Goal: Information Seeking & Learning: Understand process/instructions

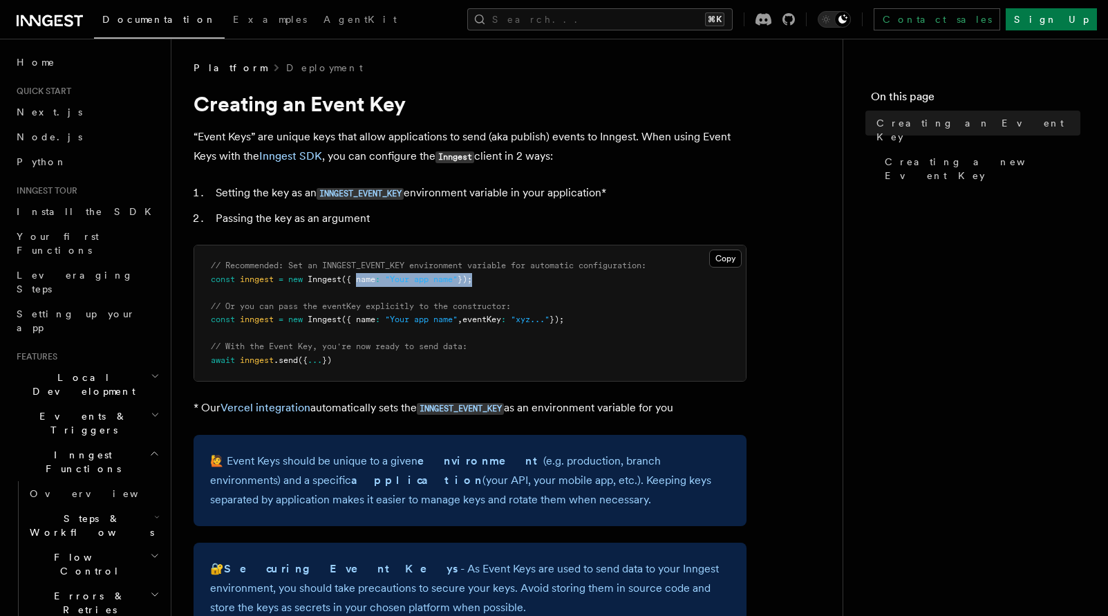
drag, startPoint x: 360, startPoint y: 279, endPoint x: 486, endPoint y: 284, distance: 126.6
click at [486, 284] on pre "// Recommended: Set an INNGEST_EVENT_KEY environment variable for automatic con…" at bounding box center [469, 312] width 551 height 135
click at [484, 284] on pre "// Recommended: Set an INNGEST_EVENT_KEY environment variable for automatic con…" at bounding box center [469, 312] width 551 height 135
drag, startPoint x: 473, startPoint y: 314, endPoint x: 567, endPoint y: 315, distance: 93.3
click at [564, 316] on span "const inngest = new Inngest ({ name : "Your app name" , eventKey : "xyz..." });" at bounding box center [387, 319] width 353 height 10
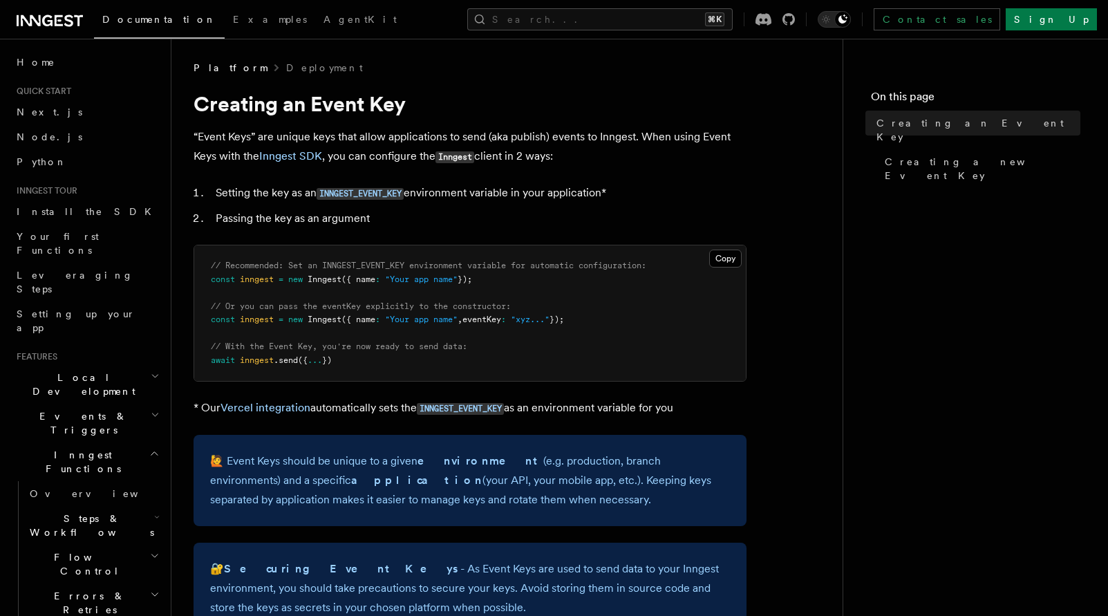
click at [387, 261] on span "// Recommended: Set an INNGEST_EVENT_KEY environment variable for automatic con…" at bounding box center [428, 266] width 435 height 10
copy span "INNGEST_EVENT_KEY"
drag, startPoint x: 307, startPoint y: 278, endPoint x: 414, endPoint y: 279, distance: 107.1
click at [414, 279] on span "const inngest = new Inngest ({ name : "Your app name" });" at bounding box center [341, 279] width 261 height 10
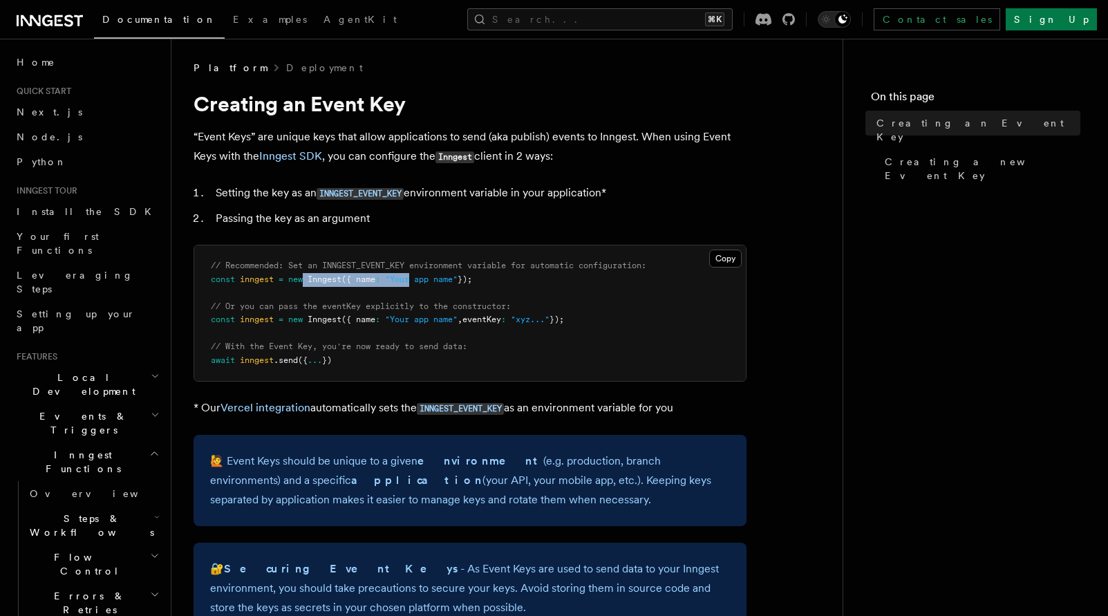
click at [414, 279] on span ""Your app name"" at bounding box center [421, 279] width 73 height 10
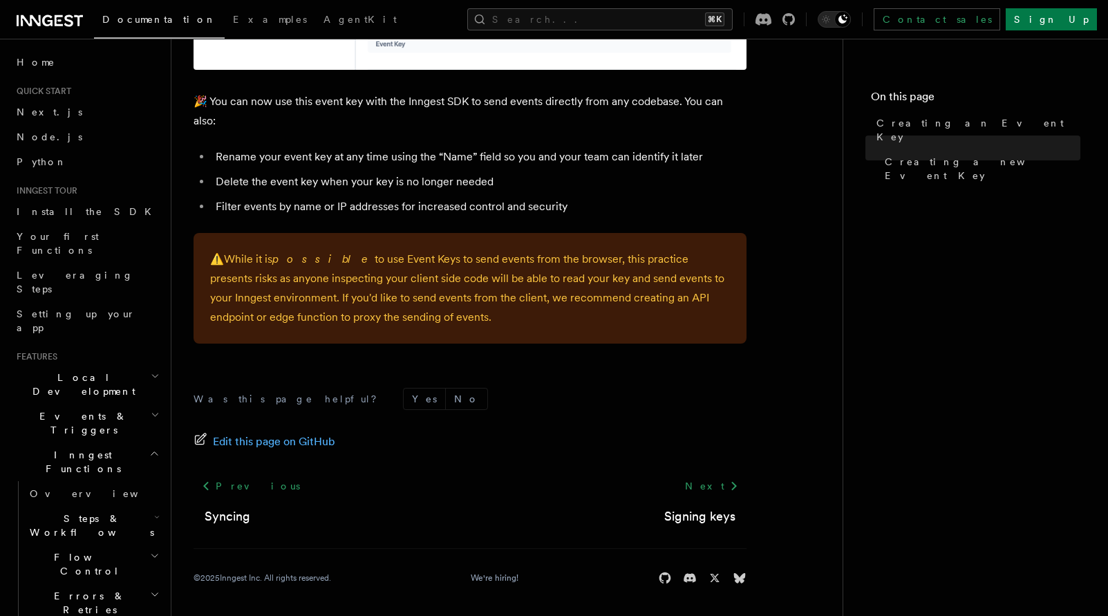
scroll to position [960, 0]
click at [702, 513] on link "Signing keys" at bounding box center [699, 516] width 71 height 19
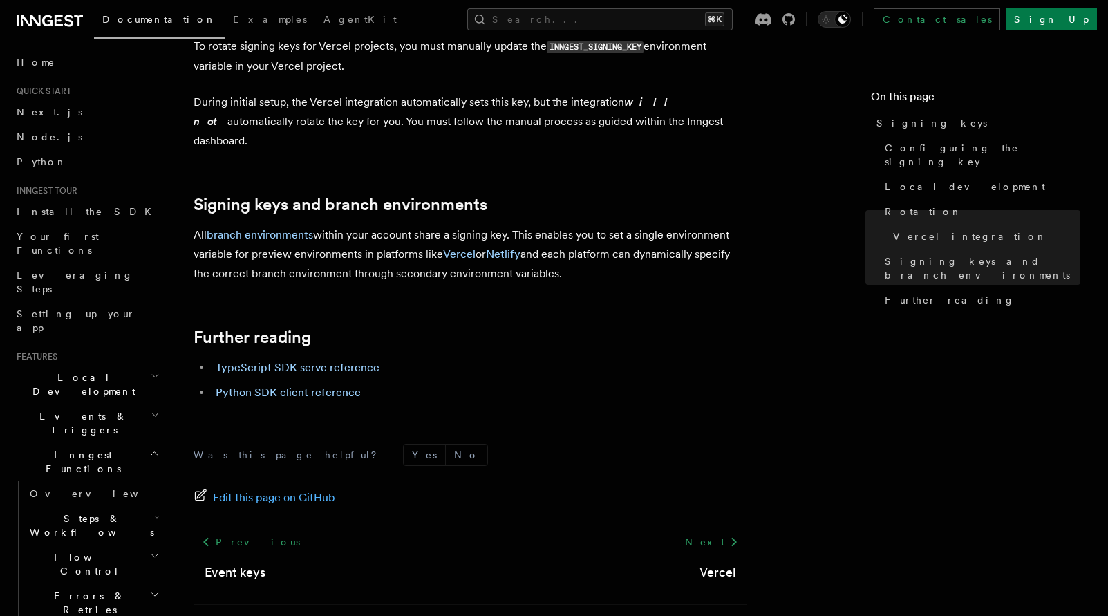
scroll to position [8, 0]
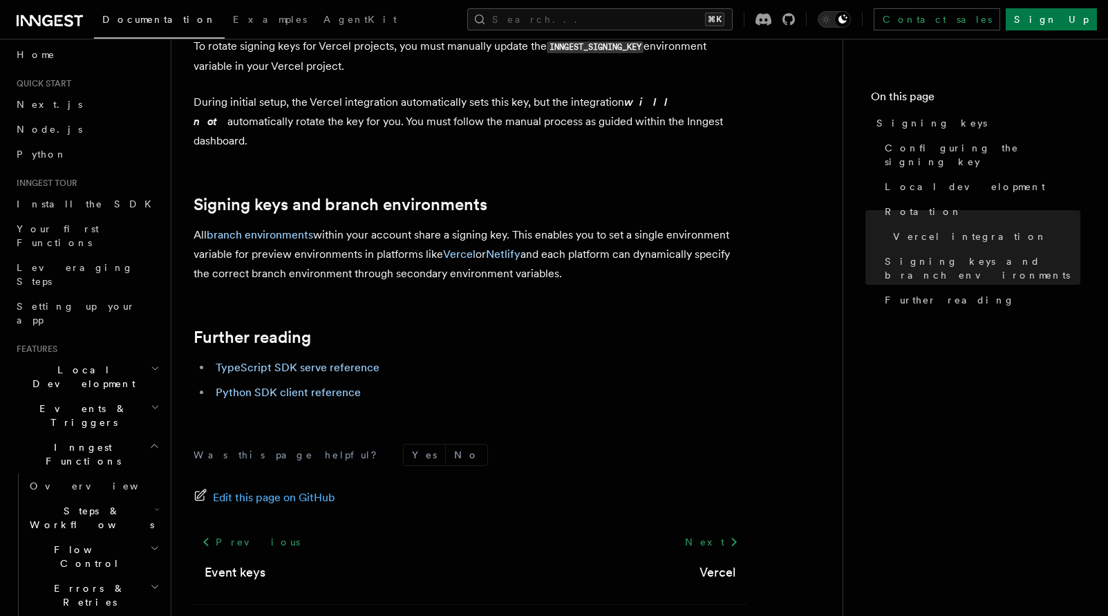
click at [97, 363] on span "Local Development" at bounding box center [81, 377] width 140 height 28
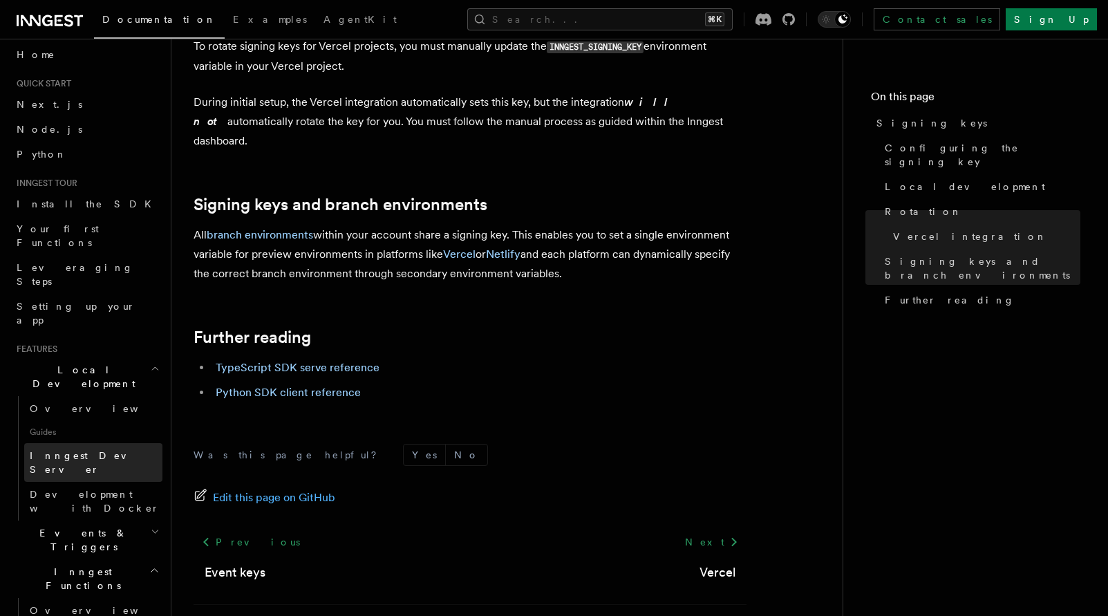
click at [77, 450] on span "Inngest Dev Server" at bounding box center [89, 462] width 118 height 25
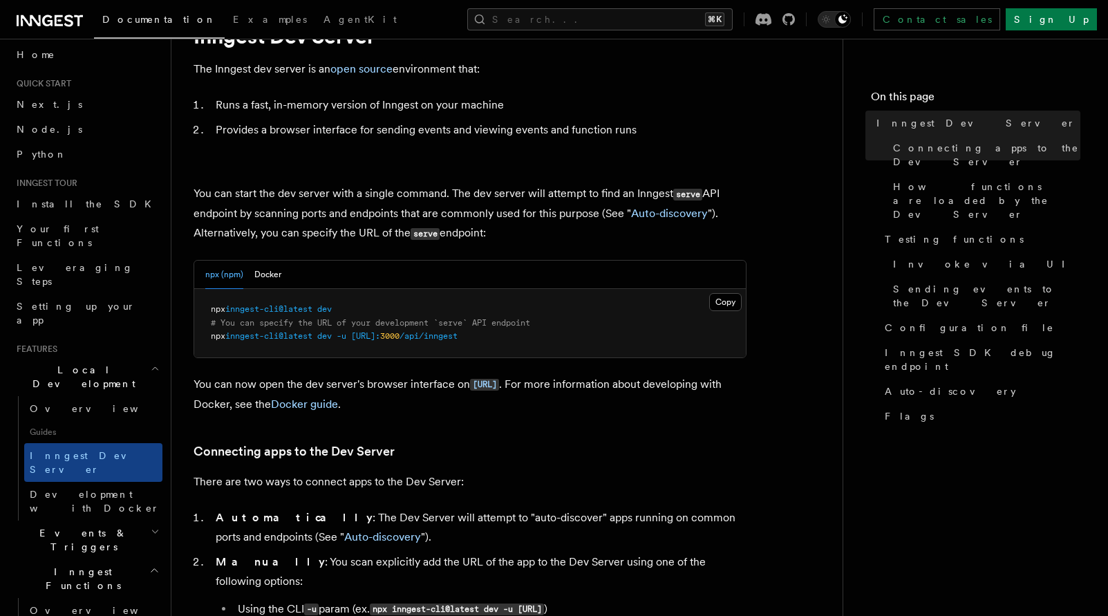
scroll to position [81, 0]
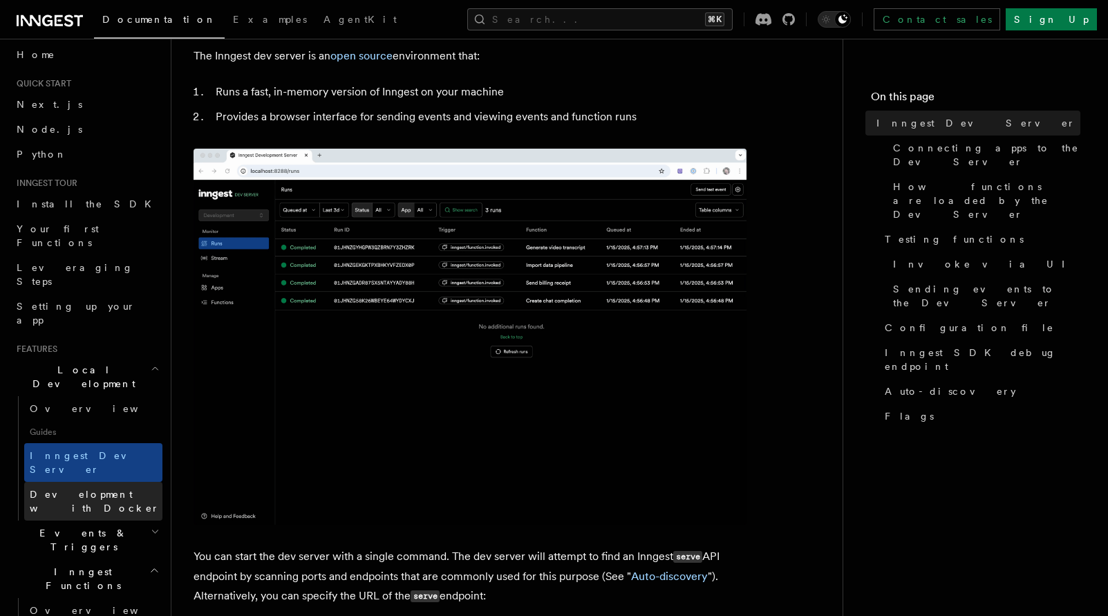
click at [103, 482] on link "Development with Docker" at bounding box center [93, 501] width 138 height 39
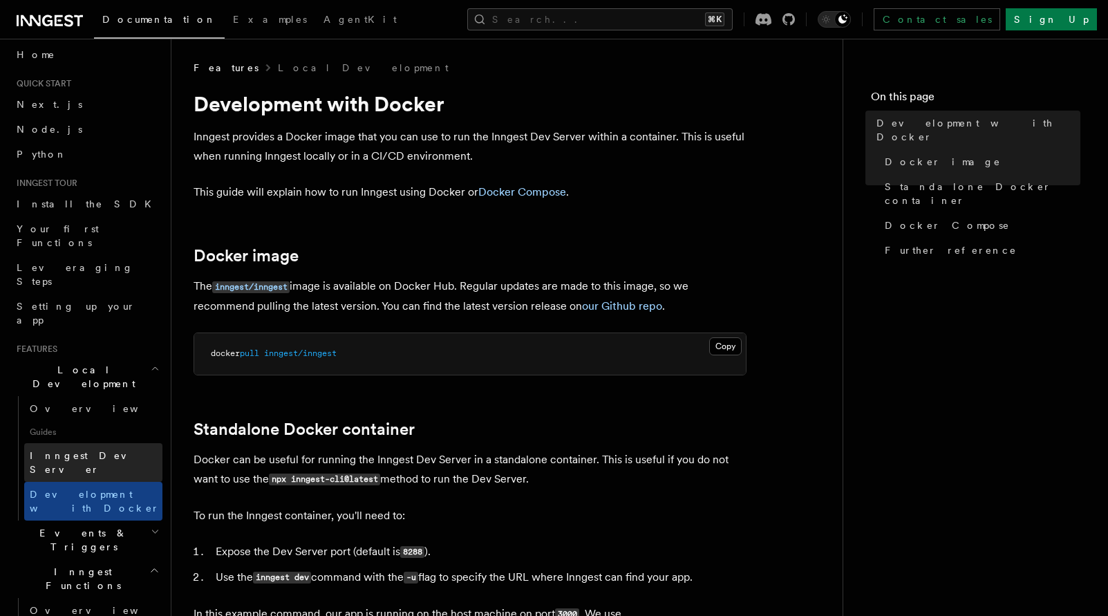
click at [111, 450] on span "Inngest Dev Server" at bounding box center [89, 462] width 118 height 25
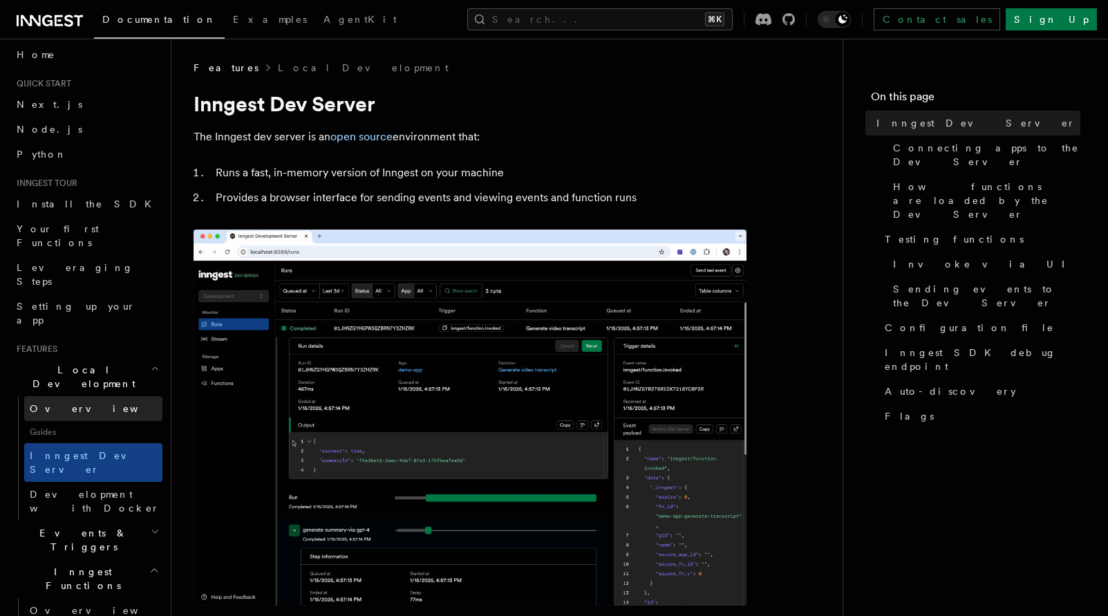
click at [108, 396] on link "Overview" at bounding box center [93, 408] width 138 height 25
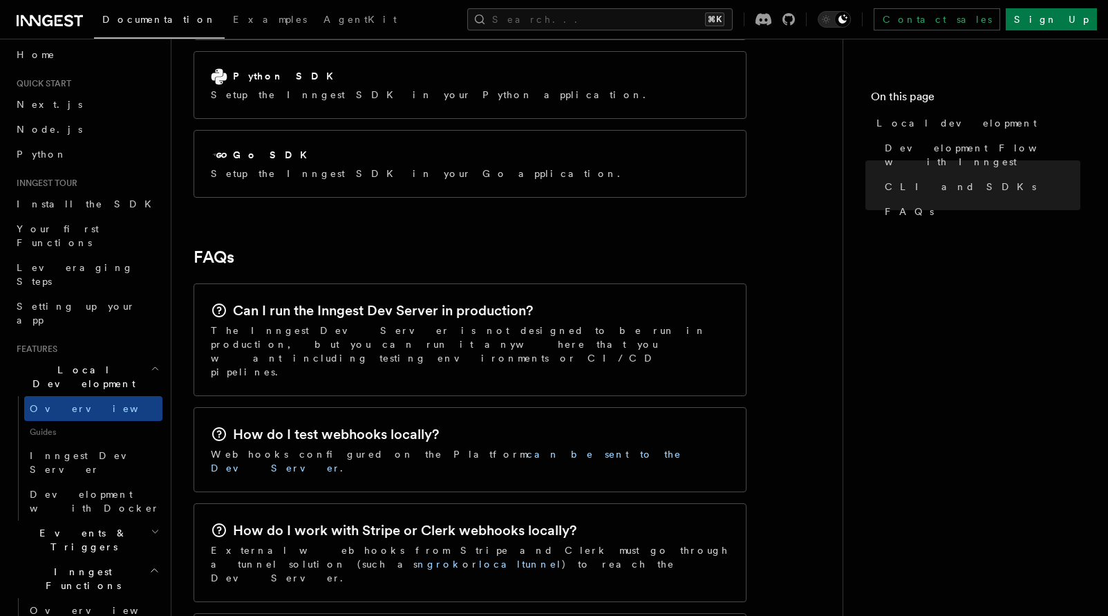
scroll to position [1985, 0]
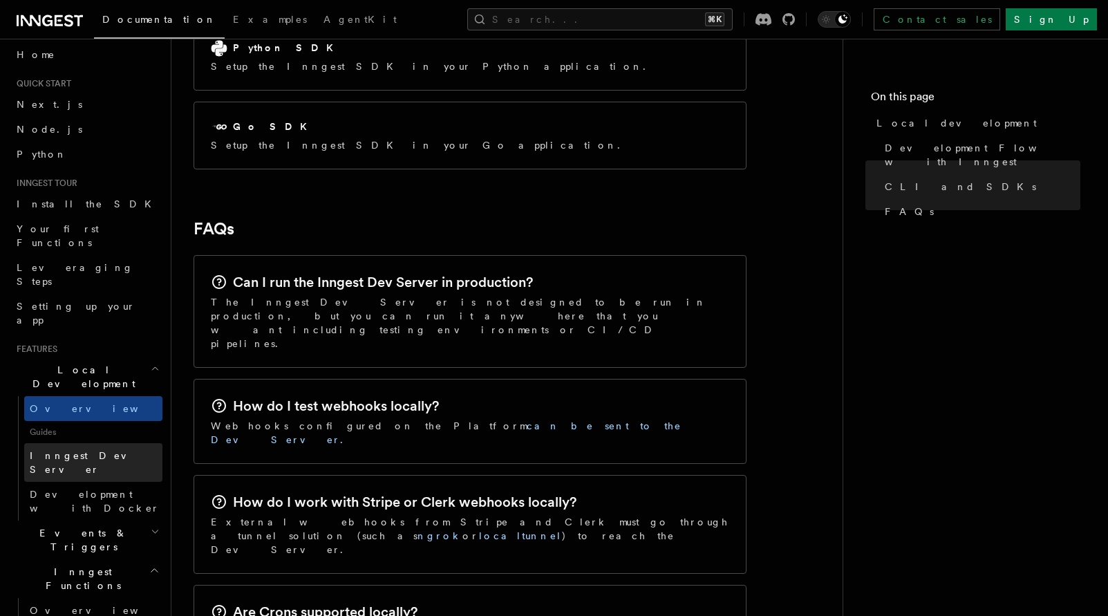
click at [107, 450] on span "Inngest Dev Server" at bounding box center [89, 462] width 118 height 25
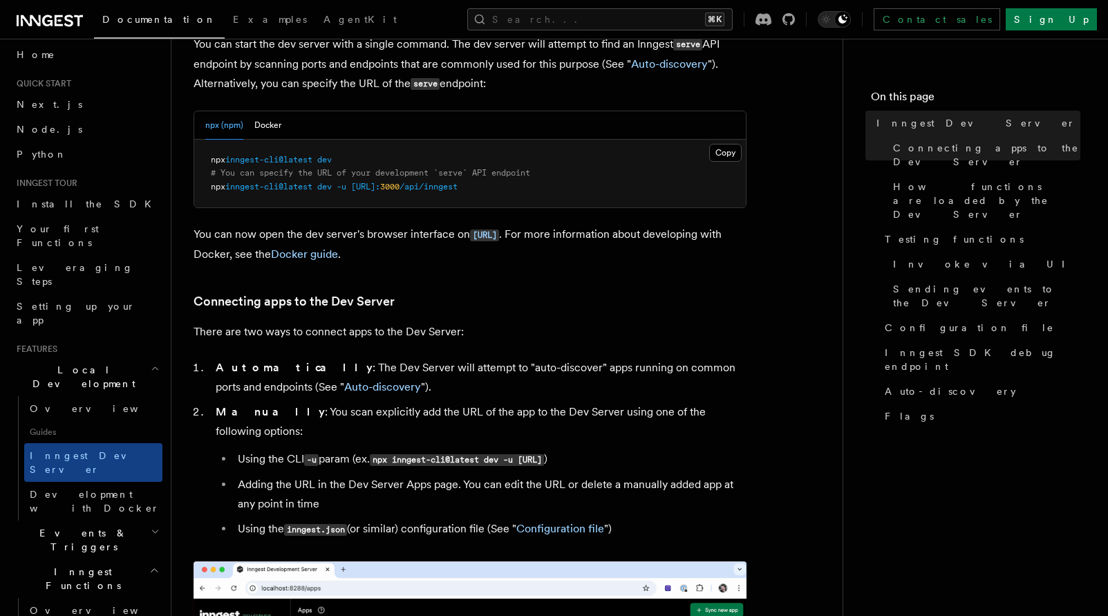
scroll to position [594, 0]
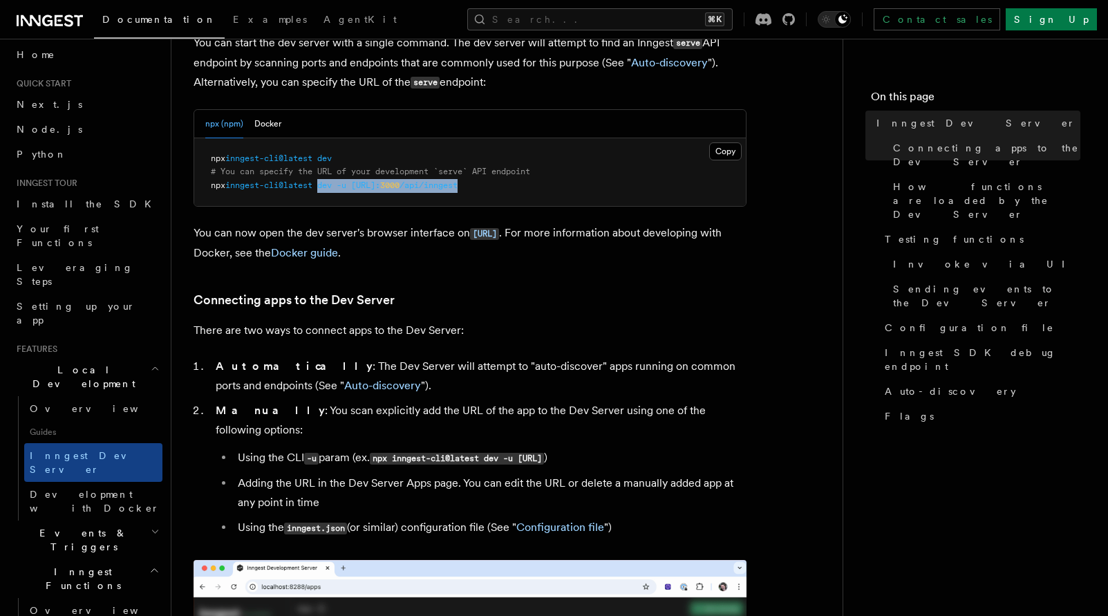
drag, startPoint x: 323, startPoint y: 185, endPoint x: 486, endPoint y: 193, distance: 163.3
click at [486, 193] on pre "npx inngest-cli@latest dev # You can specify the URL of your development `serve…" at bounding box center [469, 172] width 551 height 68
